Goal: Task Accomplishment & Management: Manage account settings

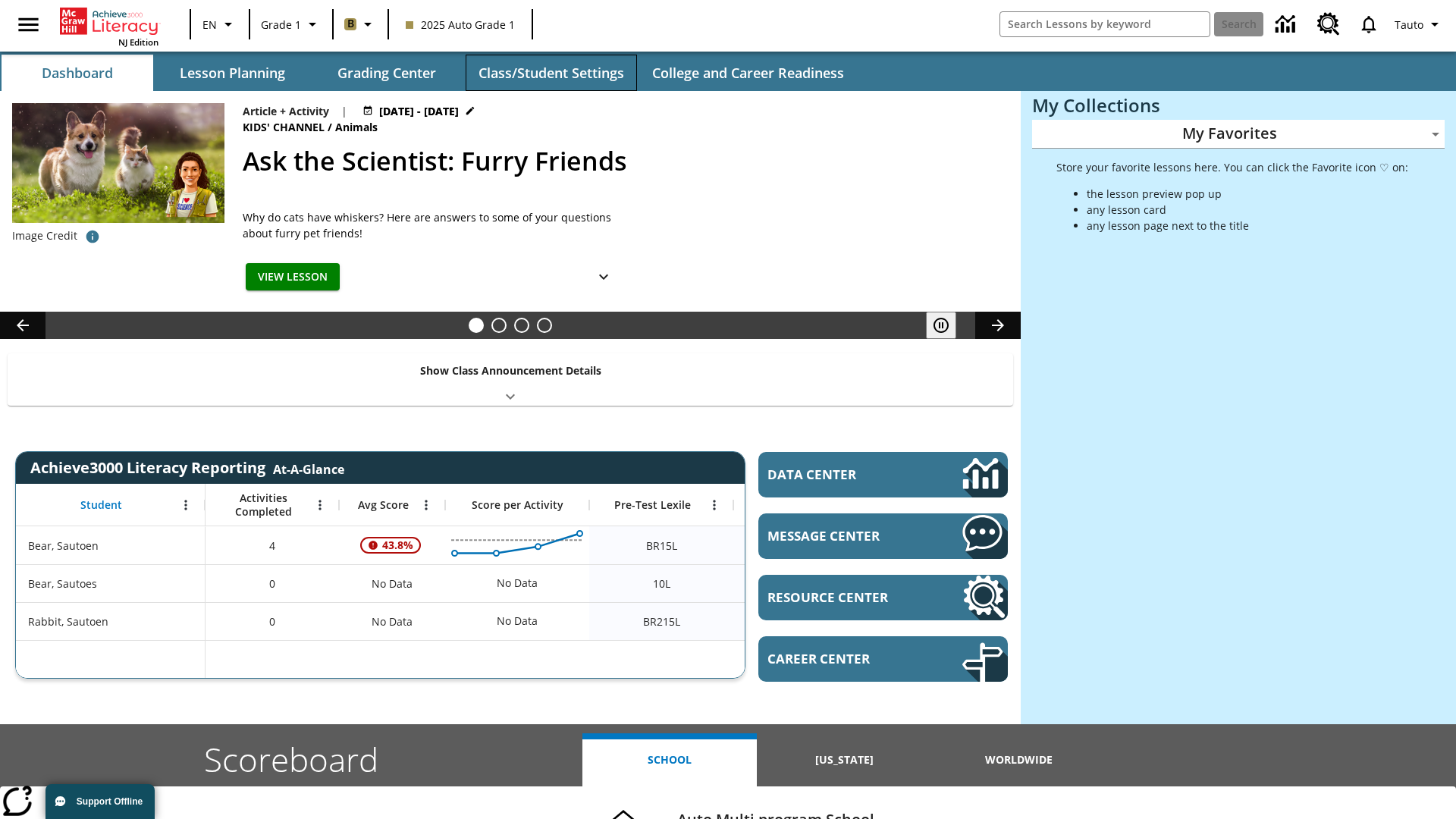
click at [550, 73] on button "Class/Student Settings" at bounding box center [551, 73] width 172 height 37
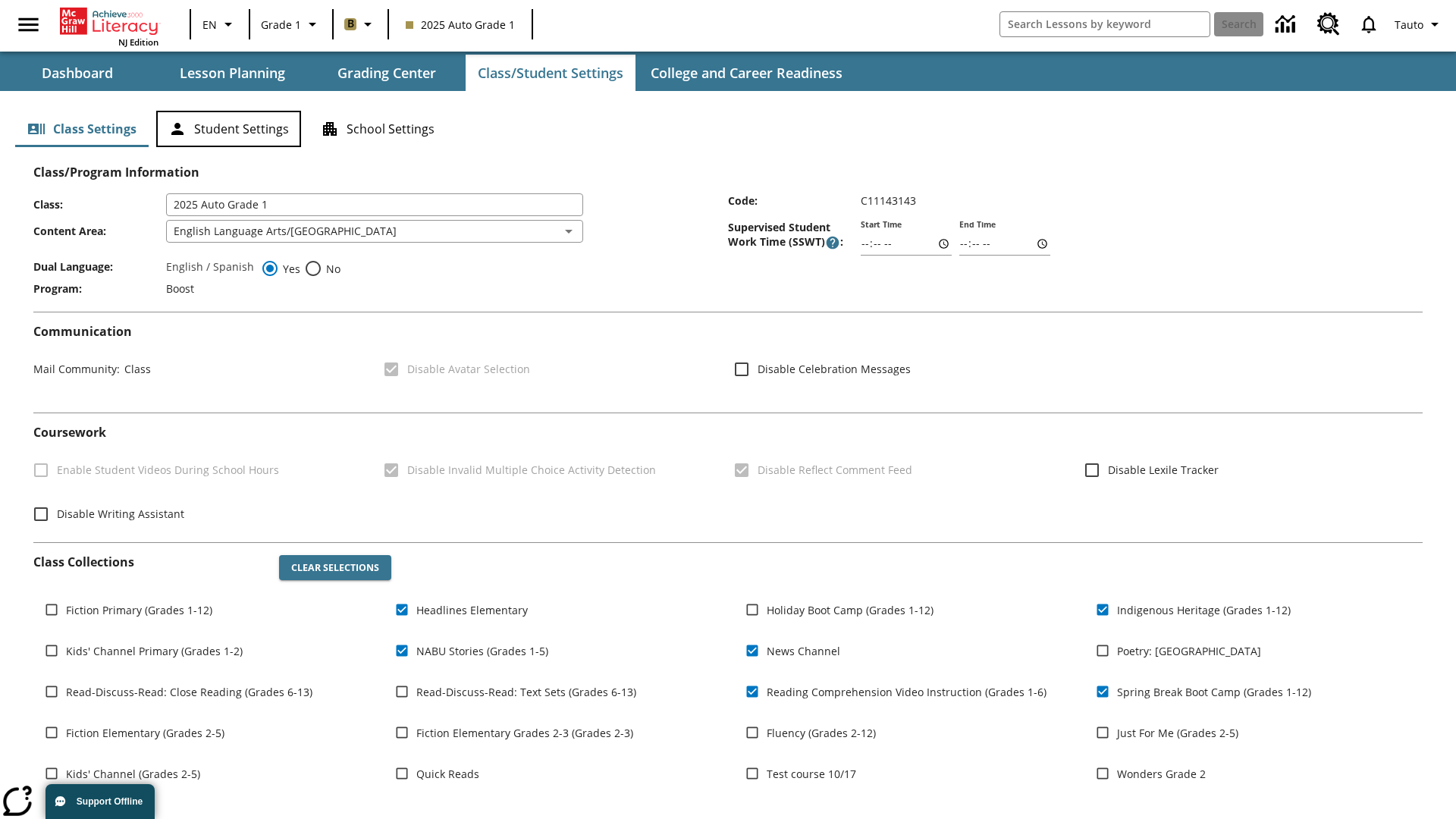
click at [229, 129] on button "Student Settings" at bounding box center [229, 129] width 145 height 37
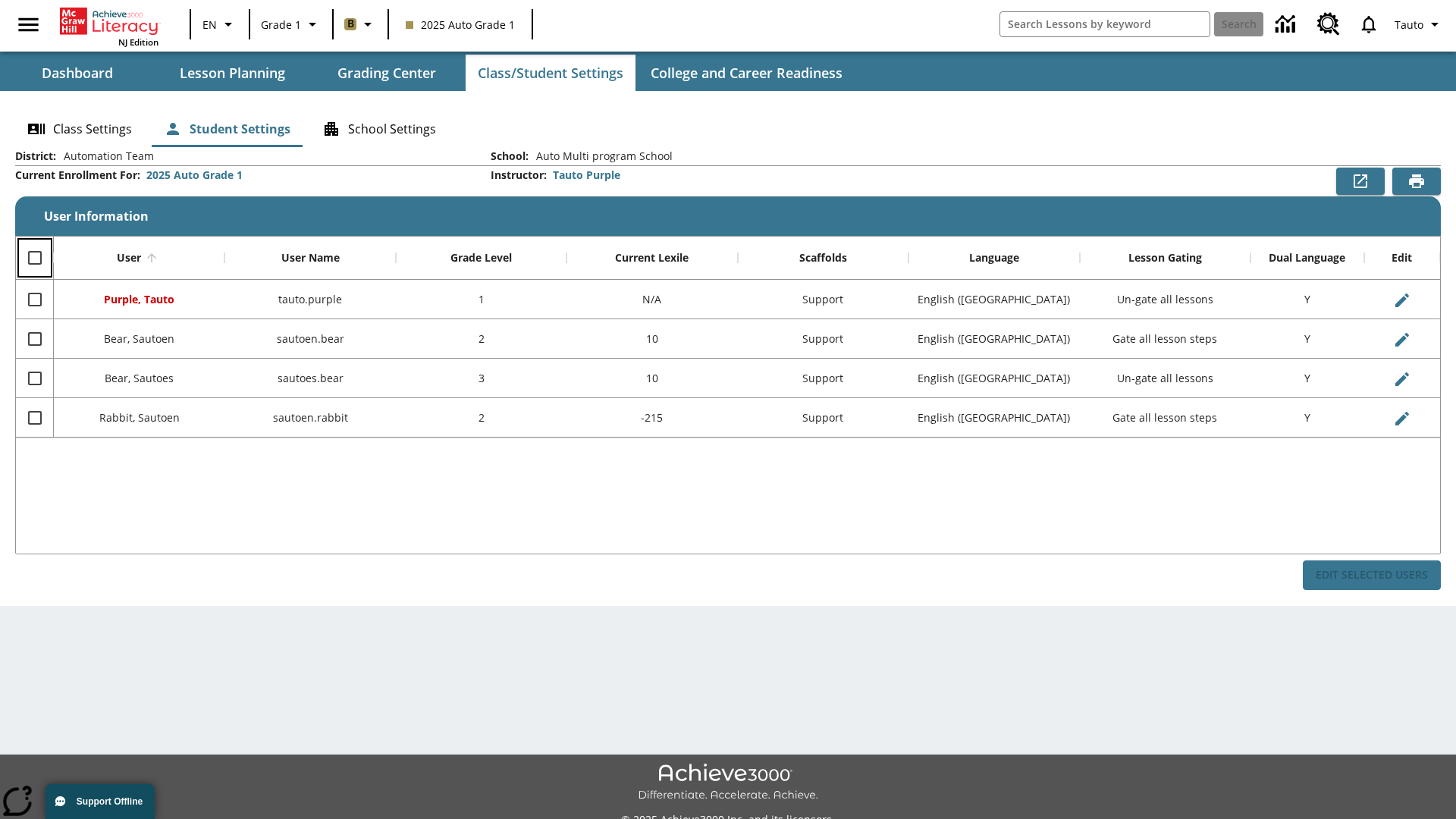
click at [34, 258] on input "Select all rows" at bounding box center [35, 257] width 32 height 32
checkbox input "true"
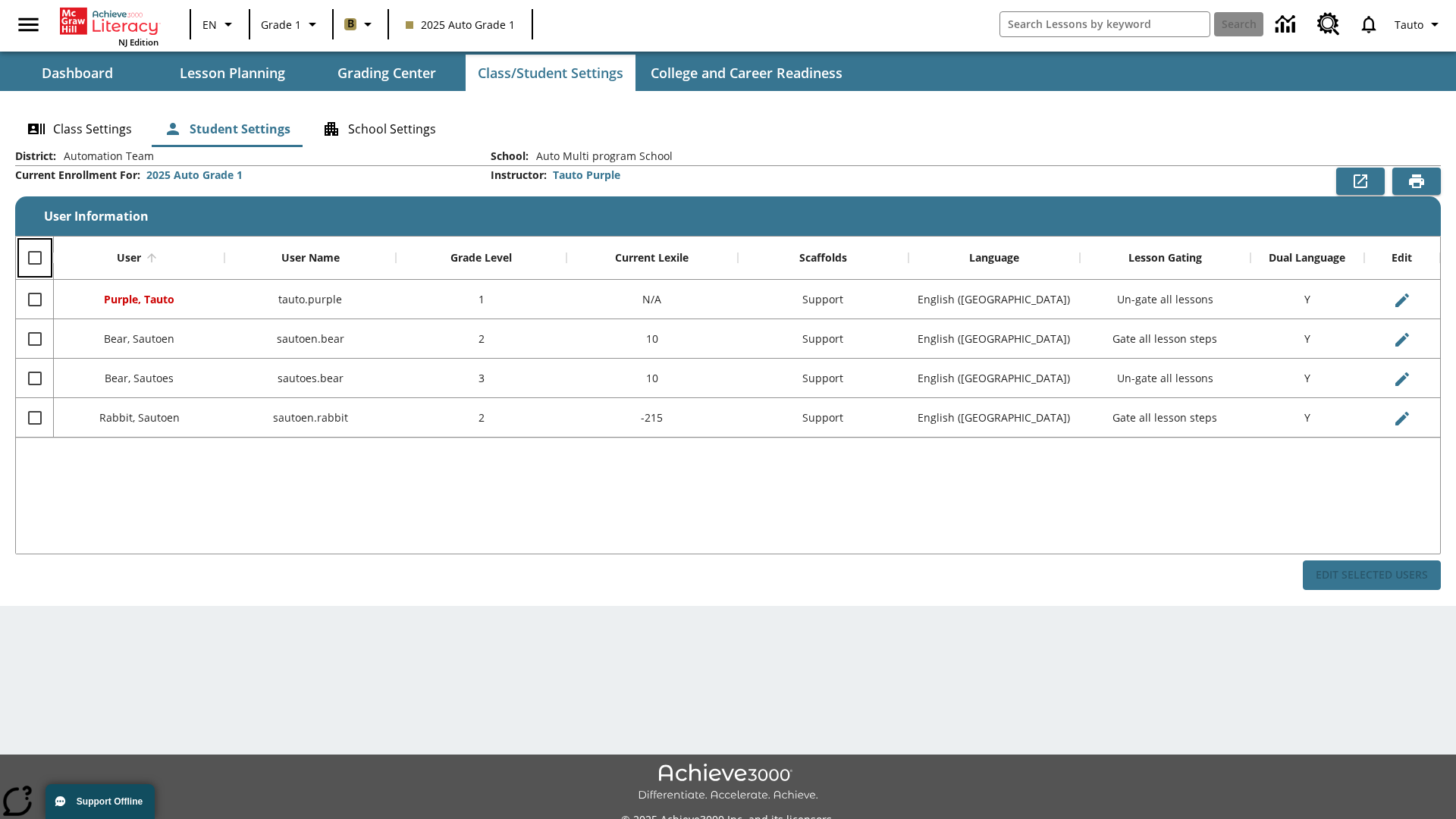
checkbox input "true"
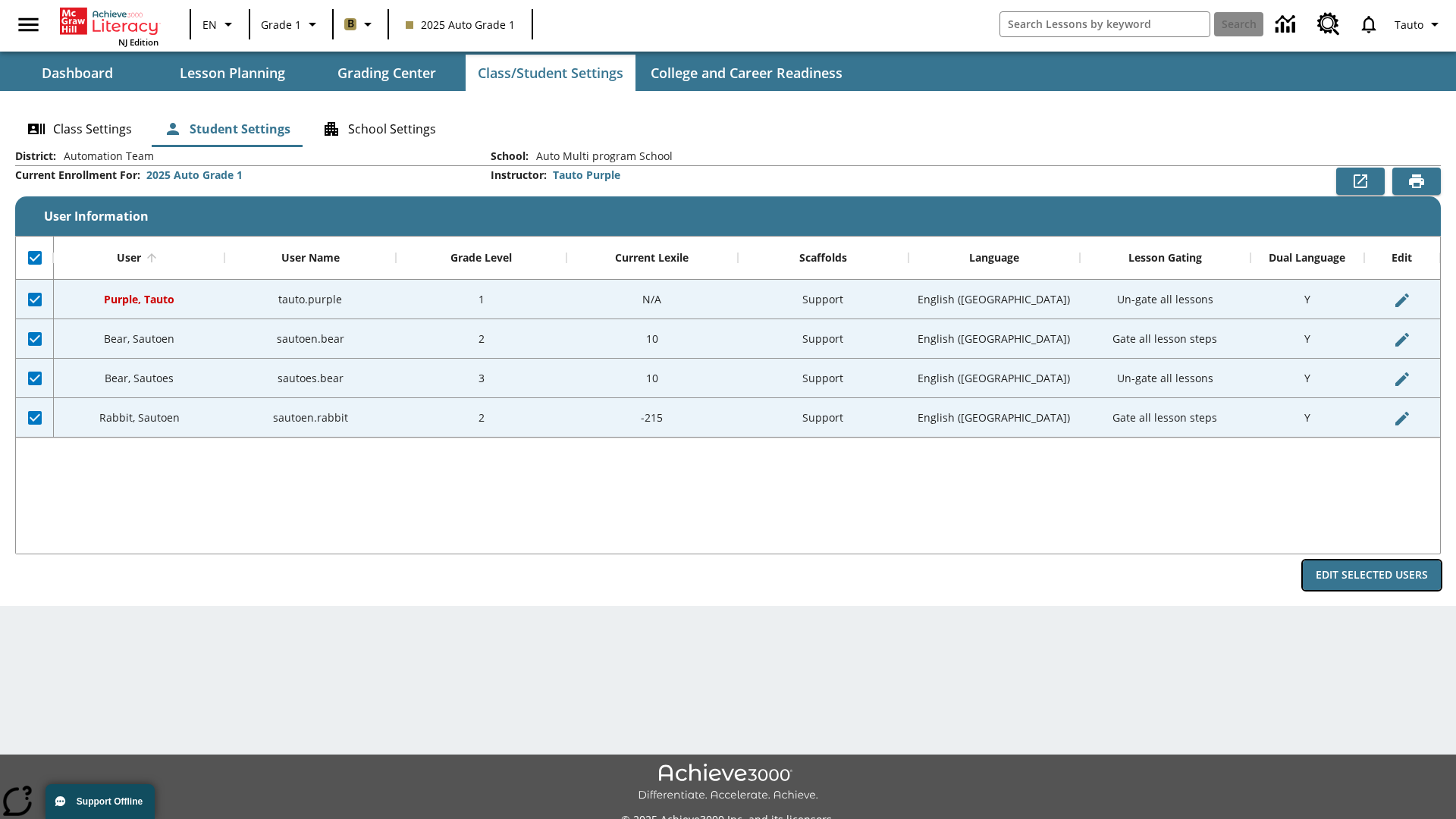
click at [1372, 575] on button "Edit Selected Users" at bounding box center [1372, 575] width 138 height 29
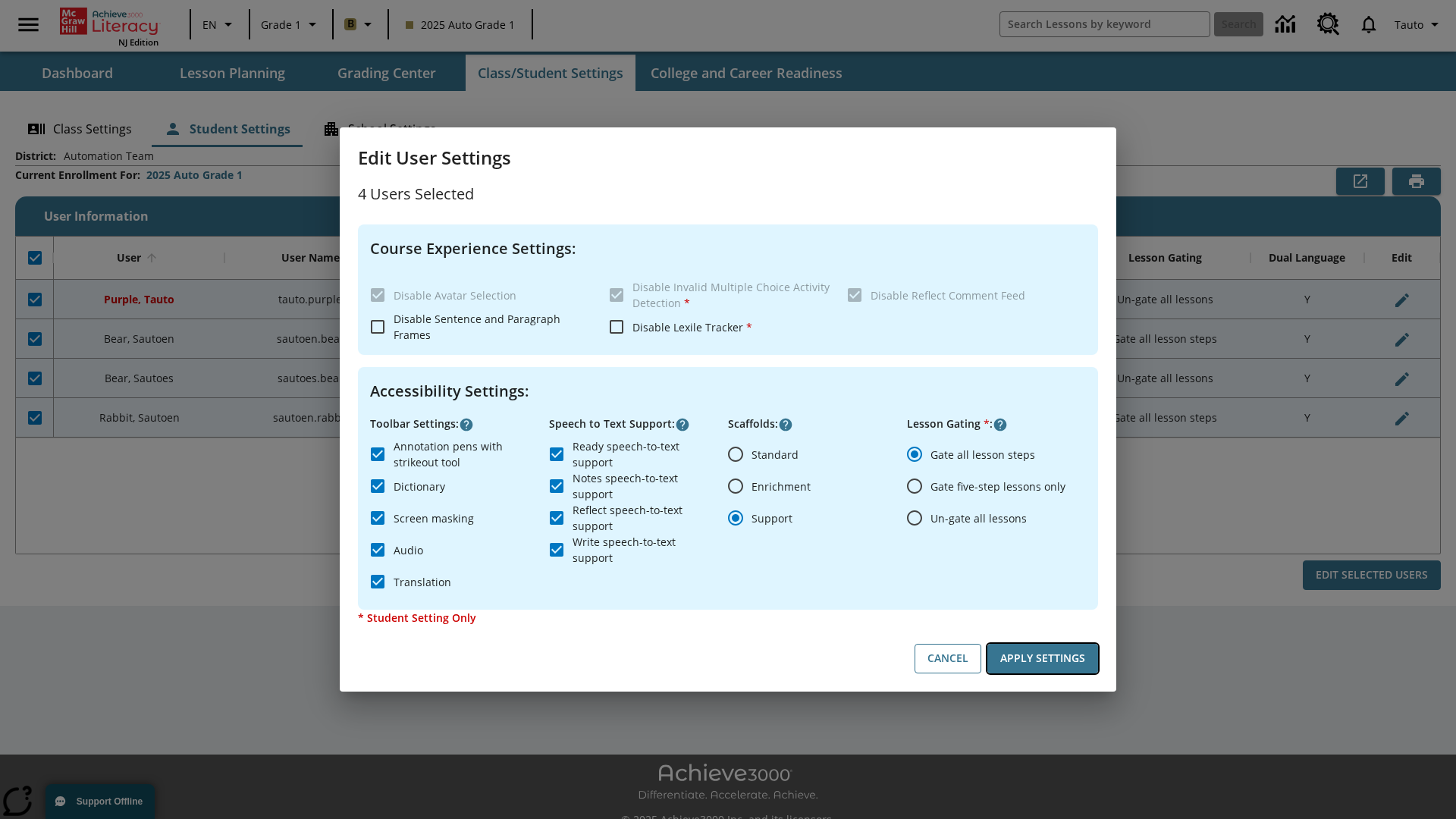
click at [1043, 658] on button "Apply Settings" at bounding box center [1043, 658] width 111 height 29
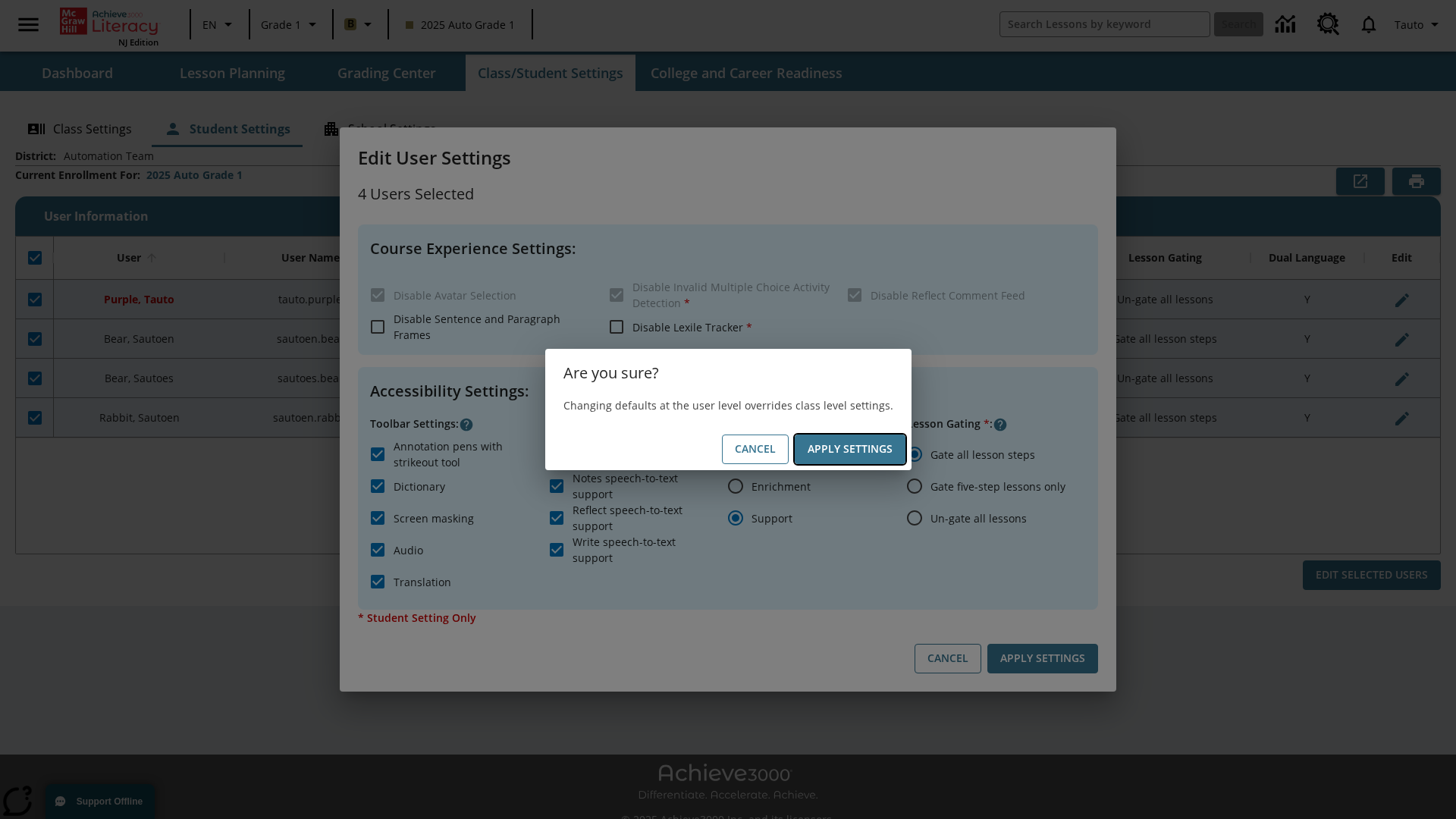
click at [850, 449] on button "Apply Settings" at bounding box center [850, 449] width 111 height 29
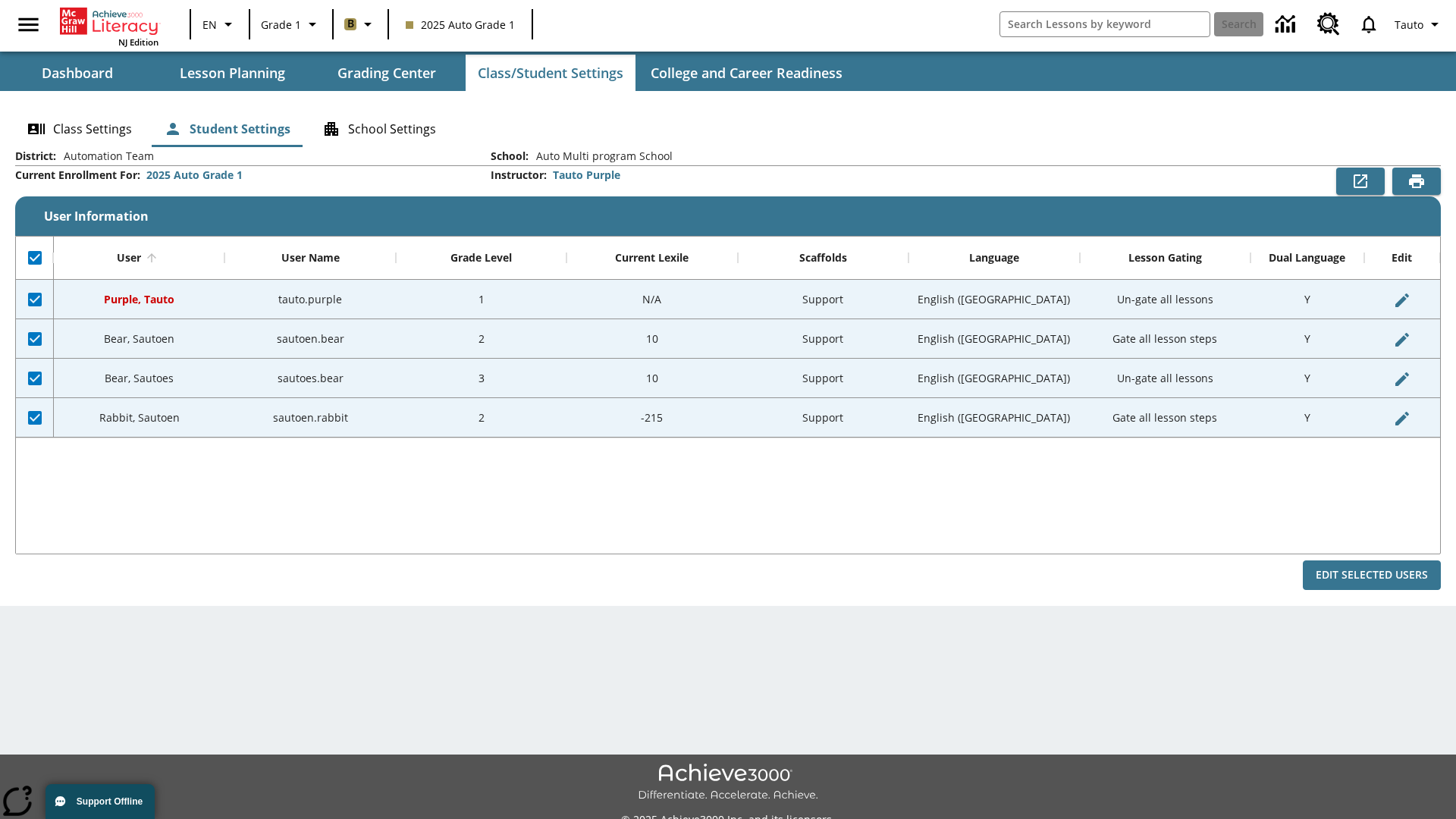
checkbox input "false"
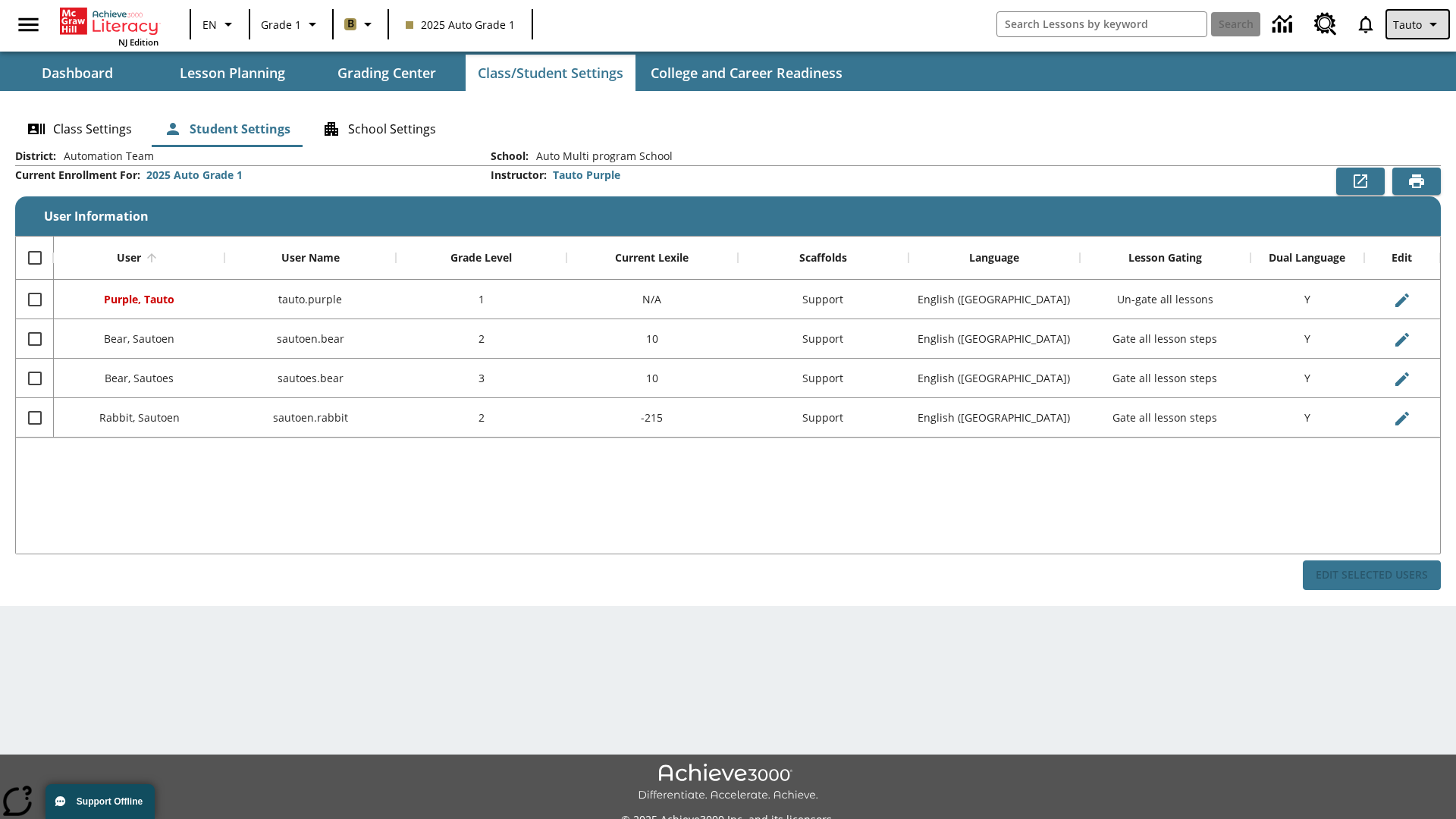
click at [1419, 24] on span "Tauto" at bounding box center [1407, 24] width 28 height 16
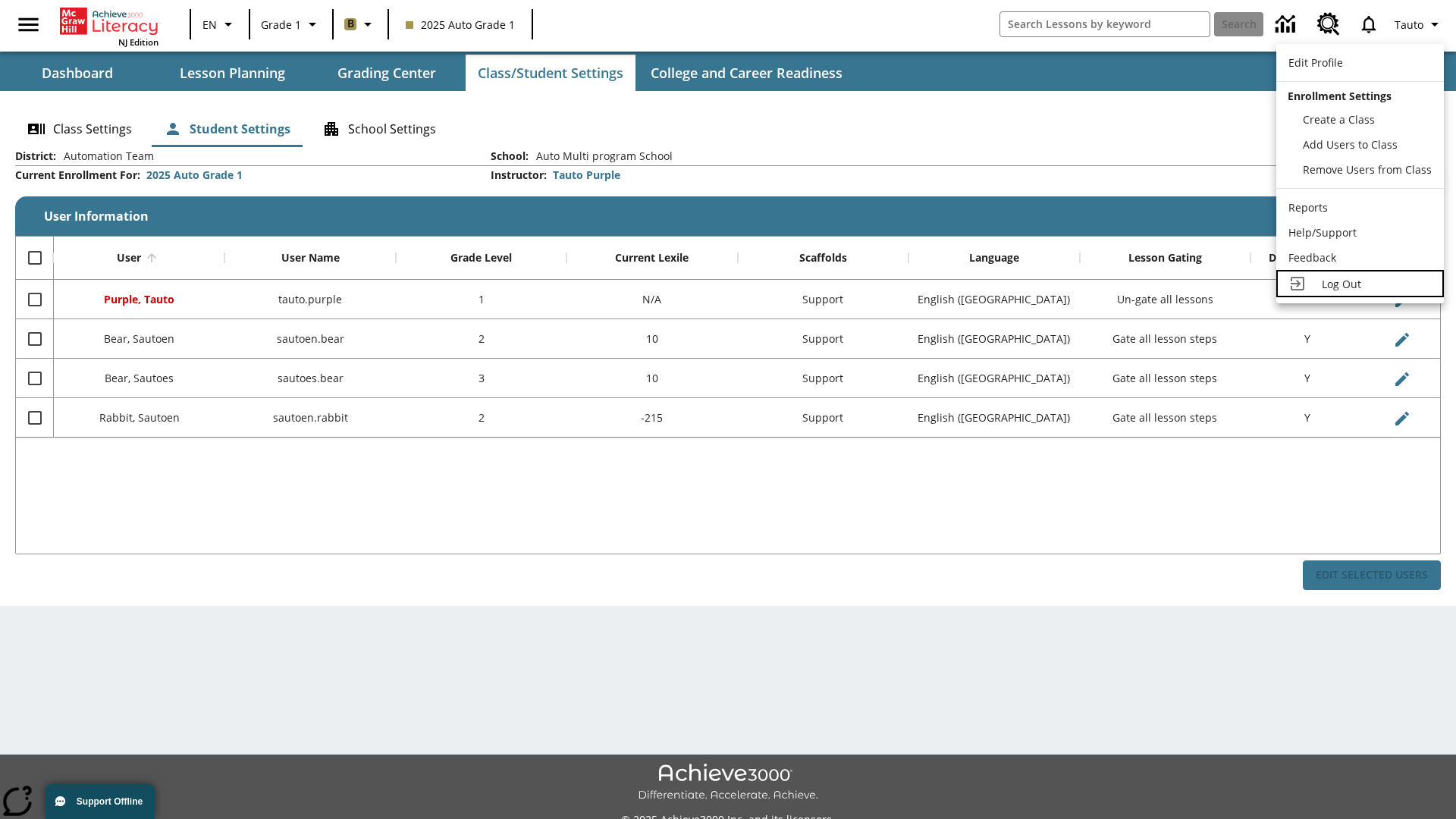
click at [1360, 284] on span "Log Out" at bounding box center [1341, 284] width 40 height 15
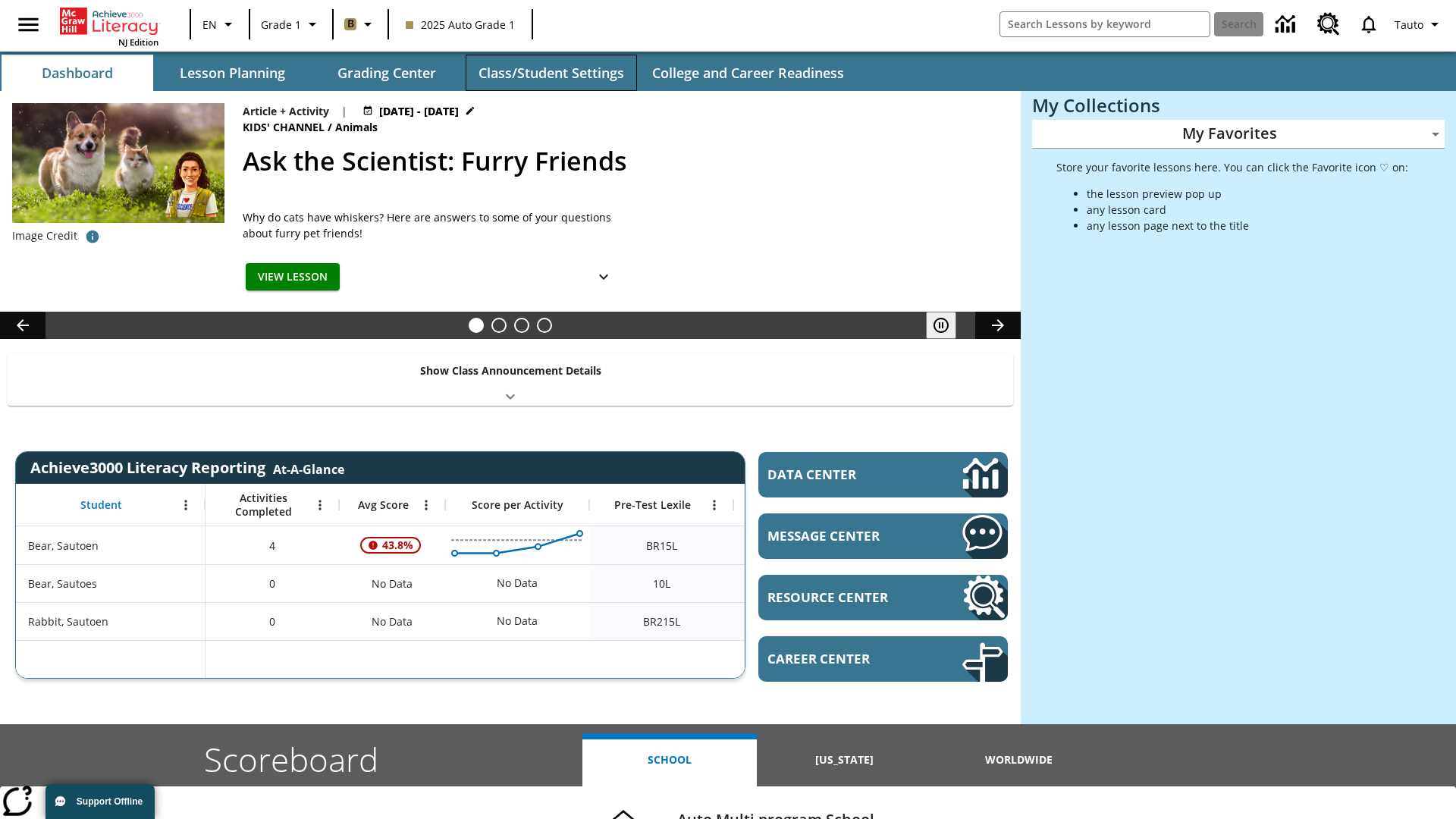
click at [550, 73] on button "Class/Student Settings" at bounding box center [551, 73] width 172 height 37
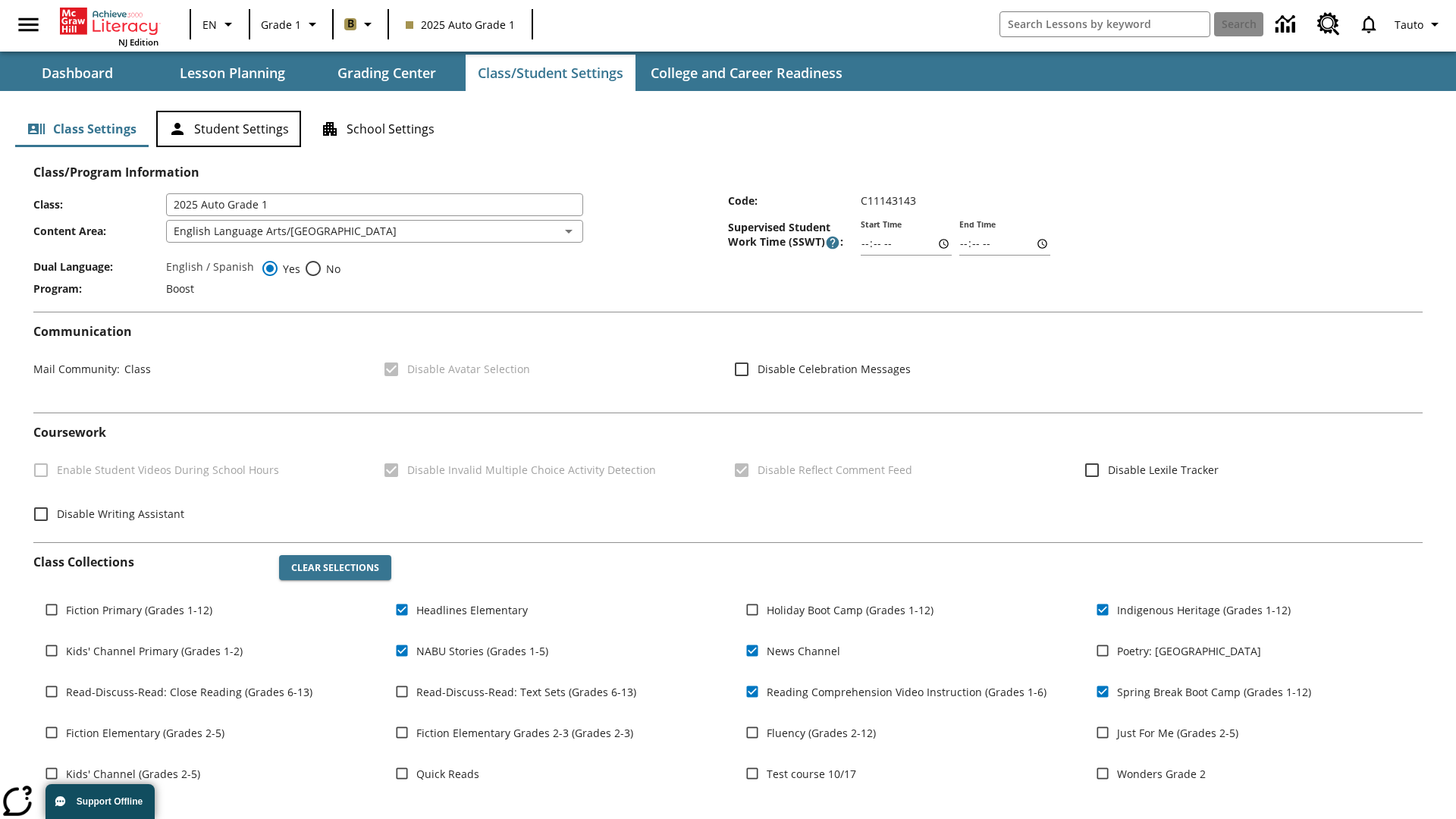
click at [229, 129] on button "Student Settings" at bounding box center [229, 129] width 145 height 37
